Goal: Task Accomplishment & Management: Use online tool/utility

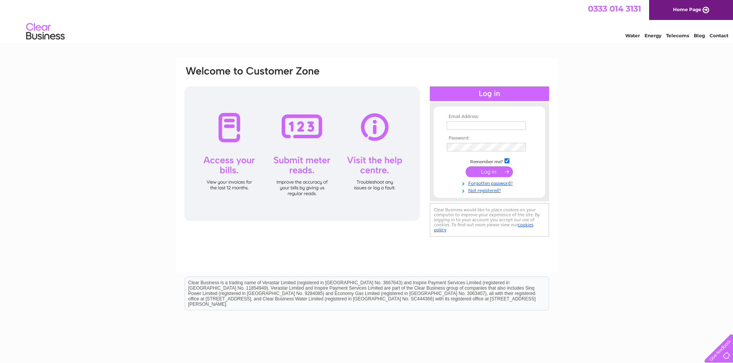
type input "flowers@stemsofjedburgh.co.uk"
click at [483, 171] on input "submit" at bounding box center [488, 172] width 47 height 11
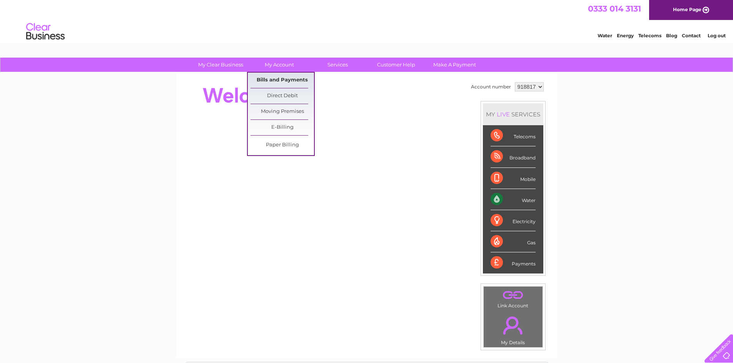
click at [293, 79] on link "Bills and Payments" at bounding box center [281, 80] width 63 height 15
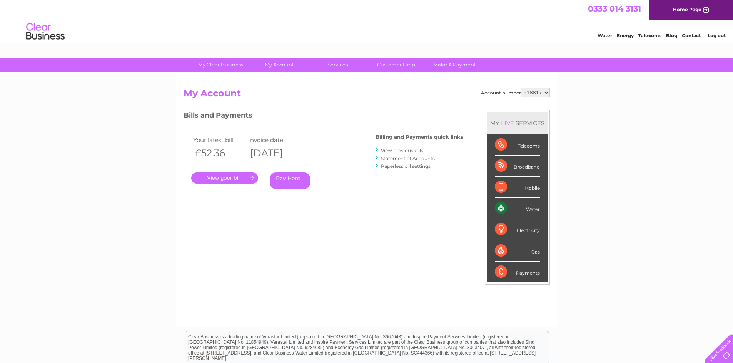
click at [683, 8] on link "Home Page" at bounding box center [691, 10] width 84 height 20
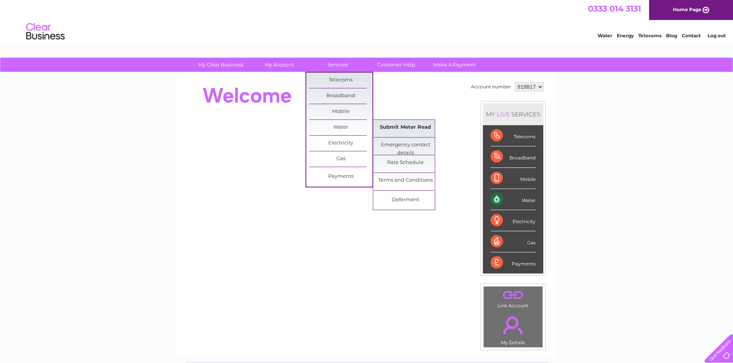
click at [418, 130] on link "Submit Meter Read" at bounding box center [404, 127] width 63 height 15
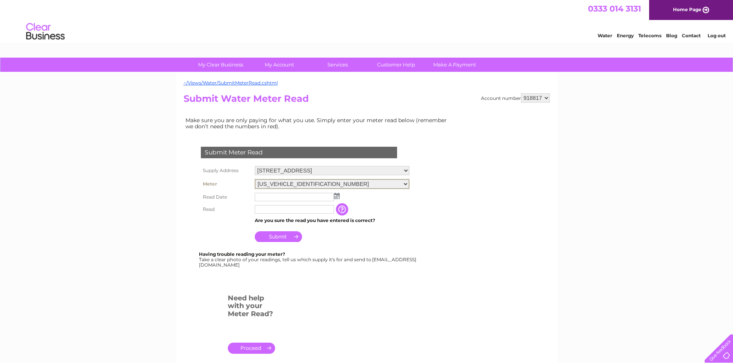
click at [405, 184] on select "[US_VEHICLE_IDENTIFICATION_NUMBER]" at bounding box center [332, 184] width 155 height 10
click at [392, 231] on td "Submit" at bounding box center [332, 235] width 158 height 18
click at [298, 193] on input "text" at bounding box center [294, 196] width 79 height 8
click at [339, 196] on img at bounding box center [338, 196] width 6 height 6
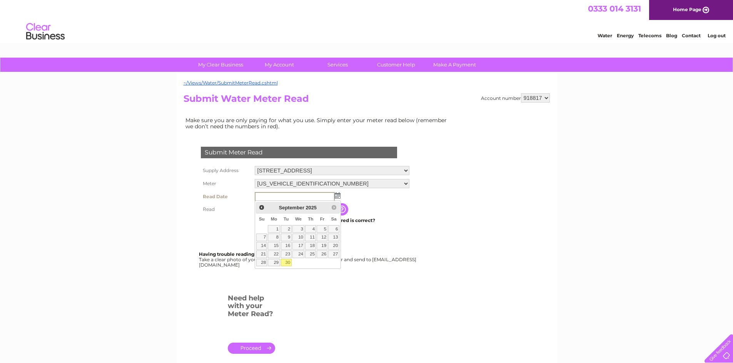
click at [286, 262] on link "30" at bounding box center [286, 263] width 11 height 8
type input "[DATE]"
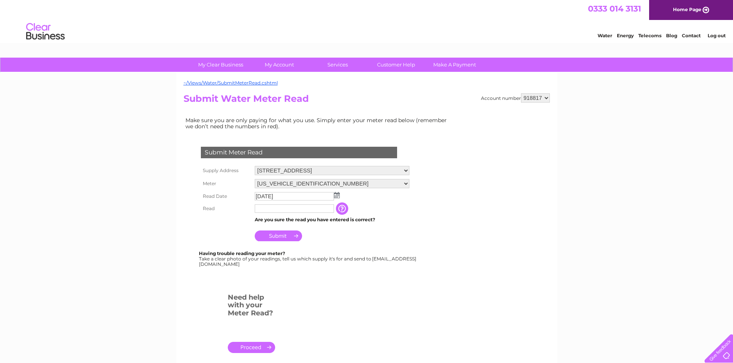
click at [263, 209] on input "text" at bounding box center [294, 209] width 79 height 8
type input "00121"
click at [279, 235] on input "Submit" at bounding box center [278, 237] width 47 height 11
